Goal: Task Accomplishment & Management: Complete application form

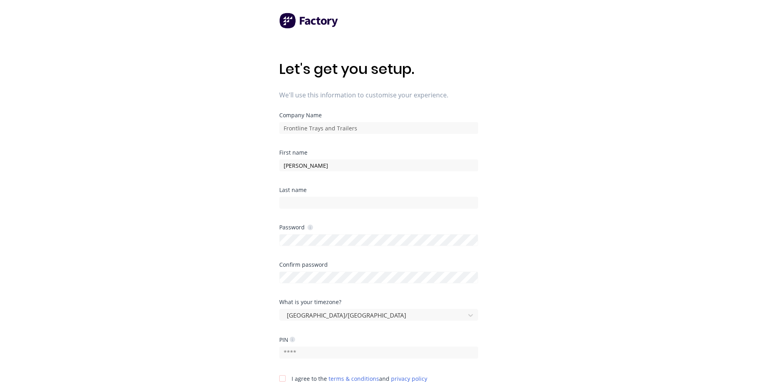
type input "Nick"
type input "Mazzella"
click at [321, 348] on input "text" at bounding box center [378, 353] width 199 height 12
click at [319, 353] on input "text" at bounding box center [378, 353] width 199 height 12
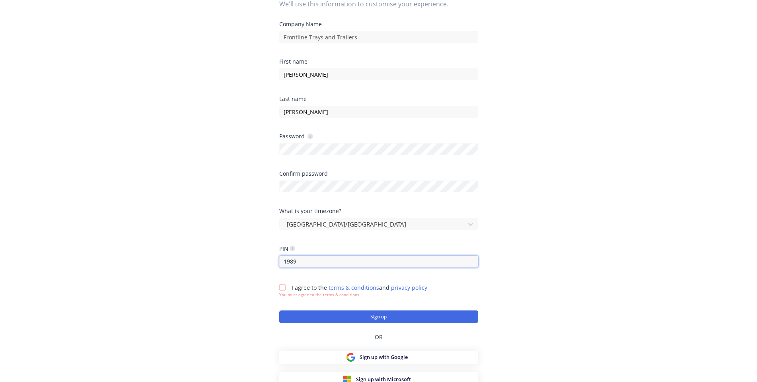
scroll to position [96, 0]
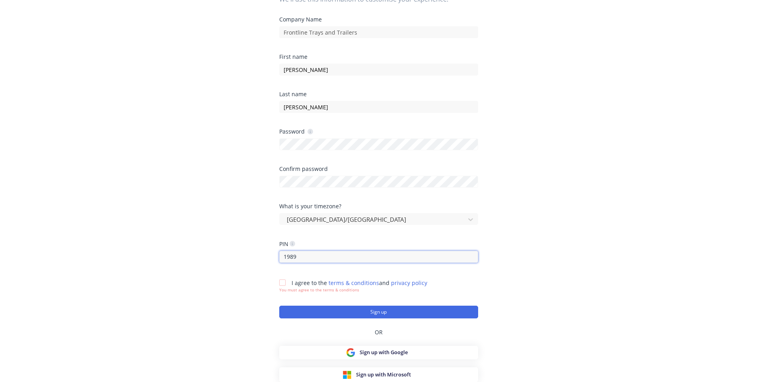
type input "1989"
click at [282, 282] on div at bounding box center [282, 283] width 16 height 16
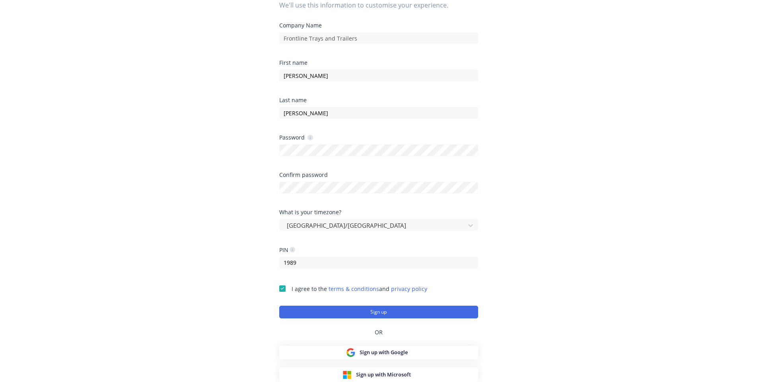
scroll to position [90, 0]
click at [372, 311] on button "Sign up" at bounding box center [378, 312] width 199 height 13
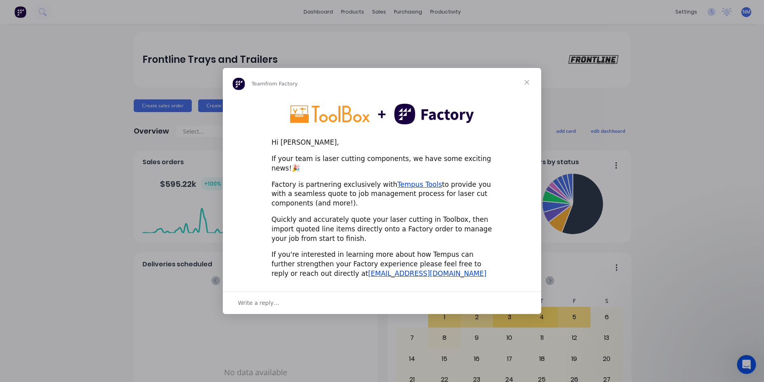
click at [526, 85] on span "Close" at bounding box center [526, 82] width 29 height 29
